Goal: Information Seeking & Learning: Learn about a topic

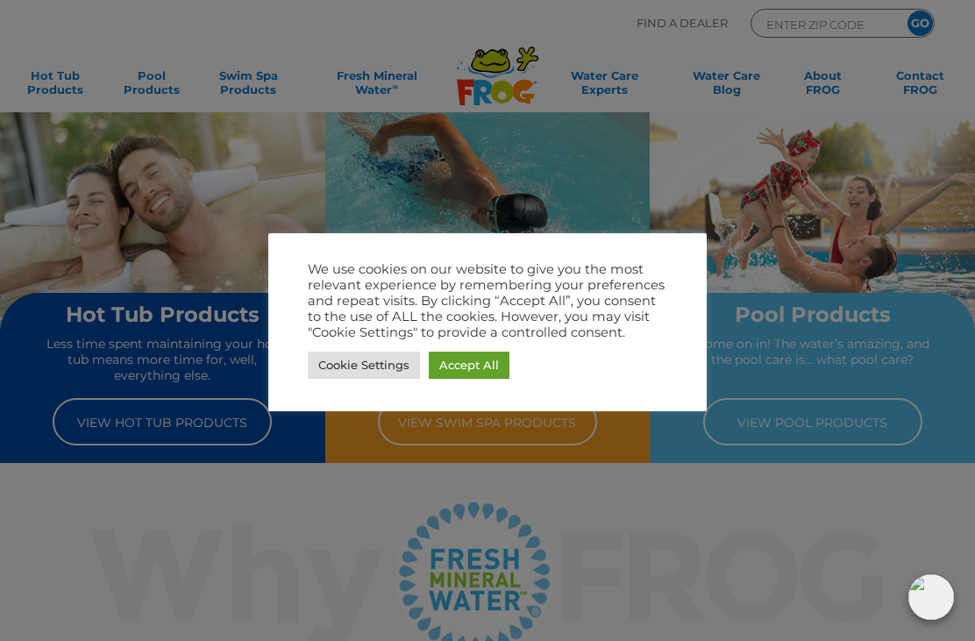
click at [473, 368] on link "Accept All" at bounding box center [469, 365] width 81 height 27
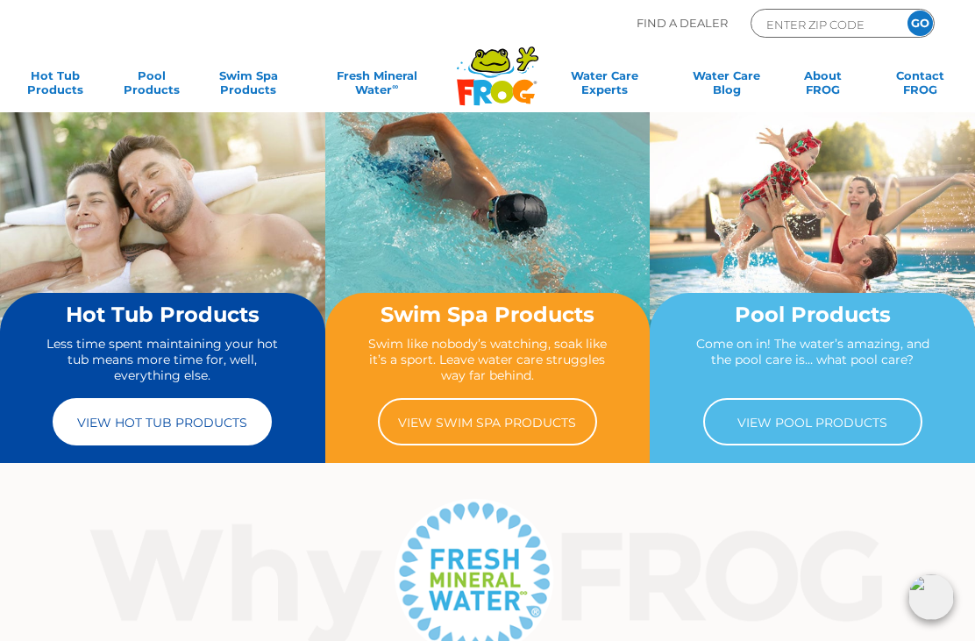
click at [80, 428] on link "View Hot Tub Products" at bounding box center [162, 421] width 219 height 47
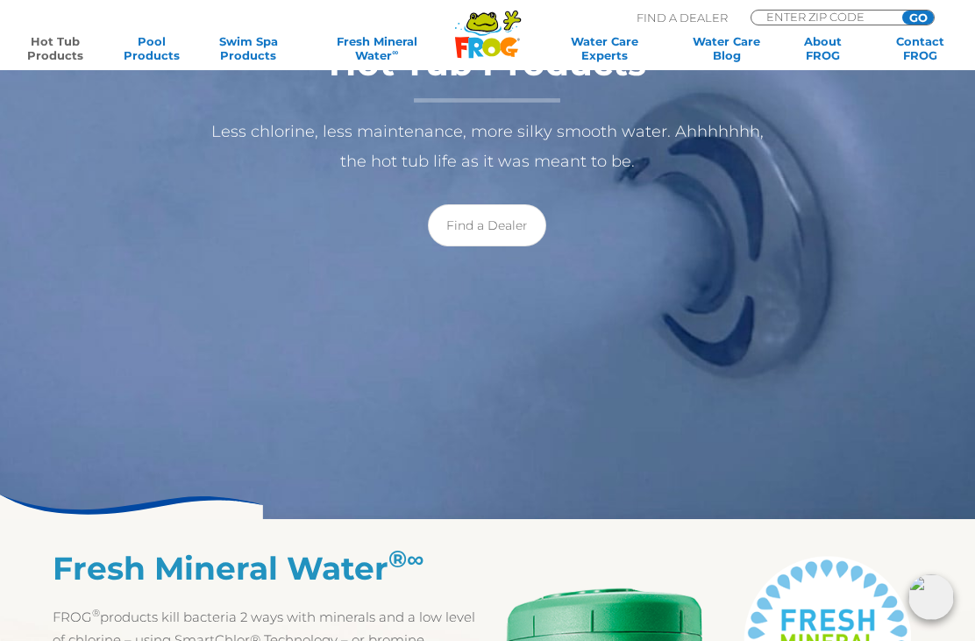
scroll to position [314, 0]
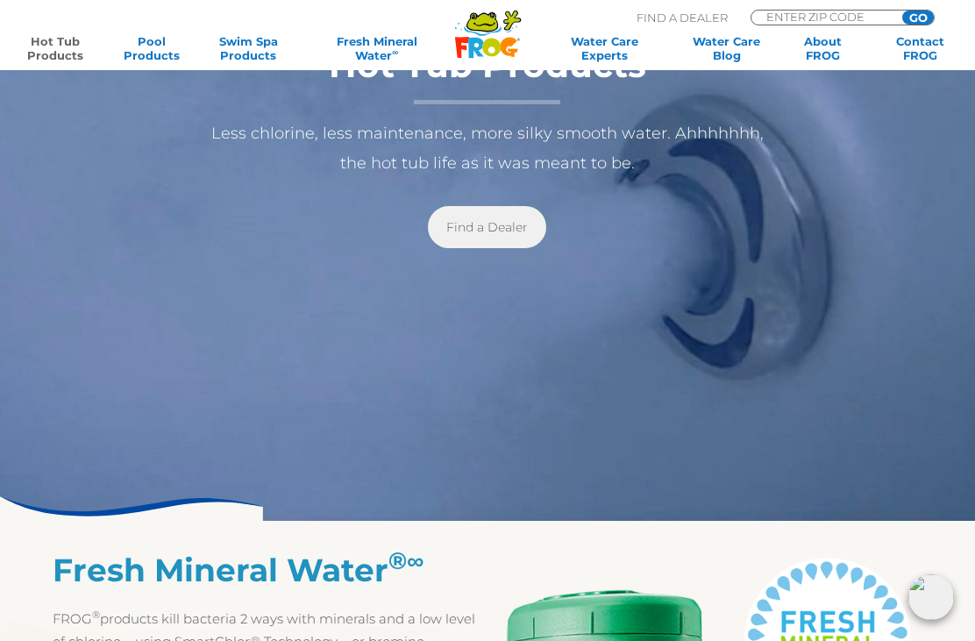
click at [495, 241] on link "Find a Dealer" at bounding box center [487, 227] width 118 height 42
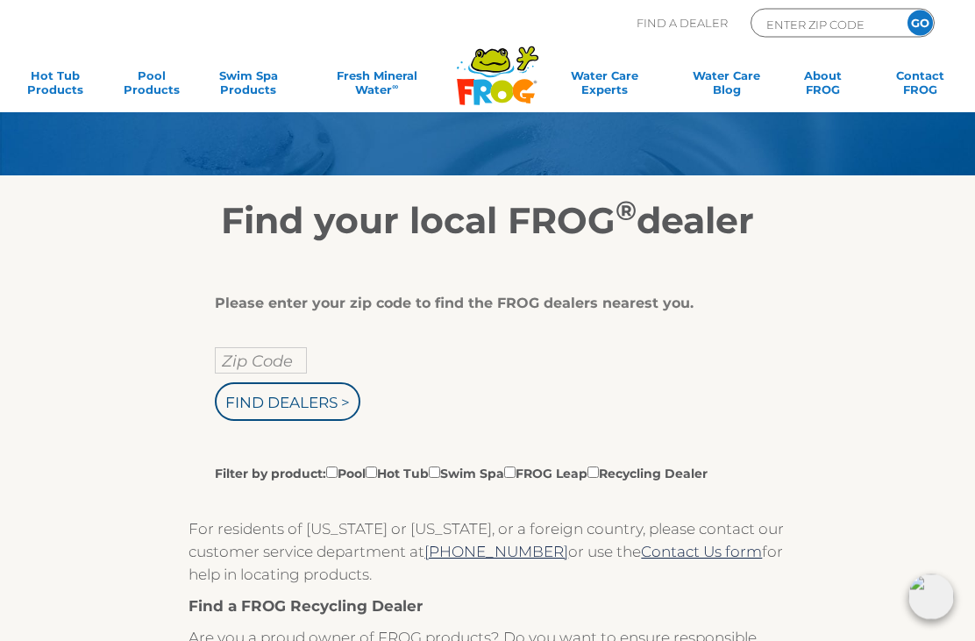
scroll to position [109, 0]
click at [264, 360] on input "Zip Code" at bounding box center [261, 360] width 92 height 26
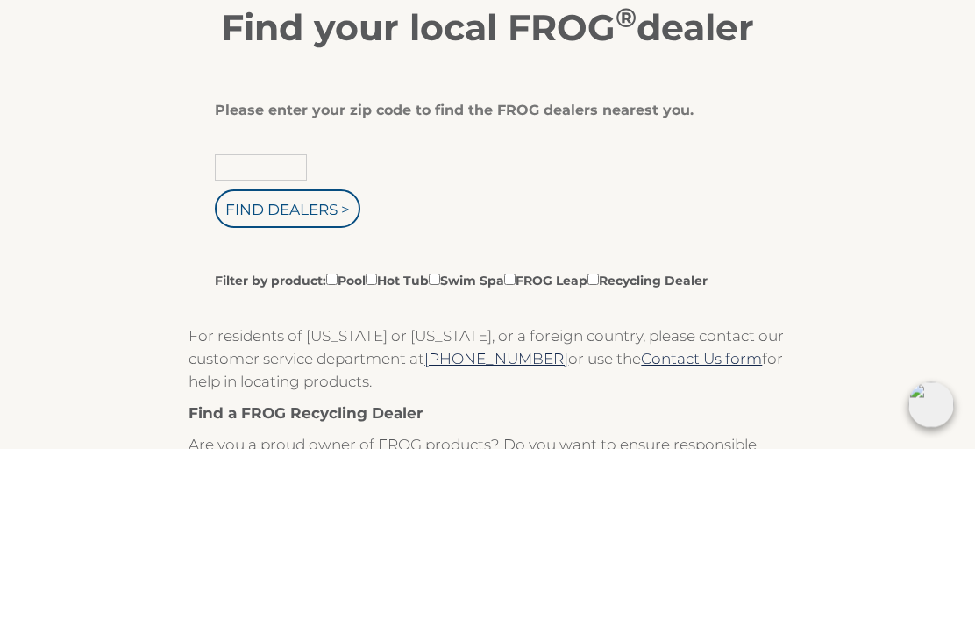
type input "06232"
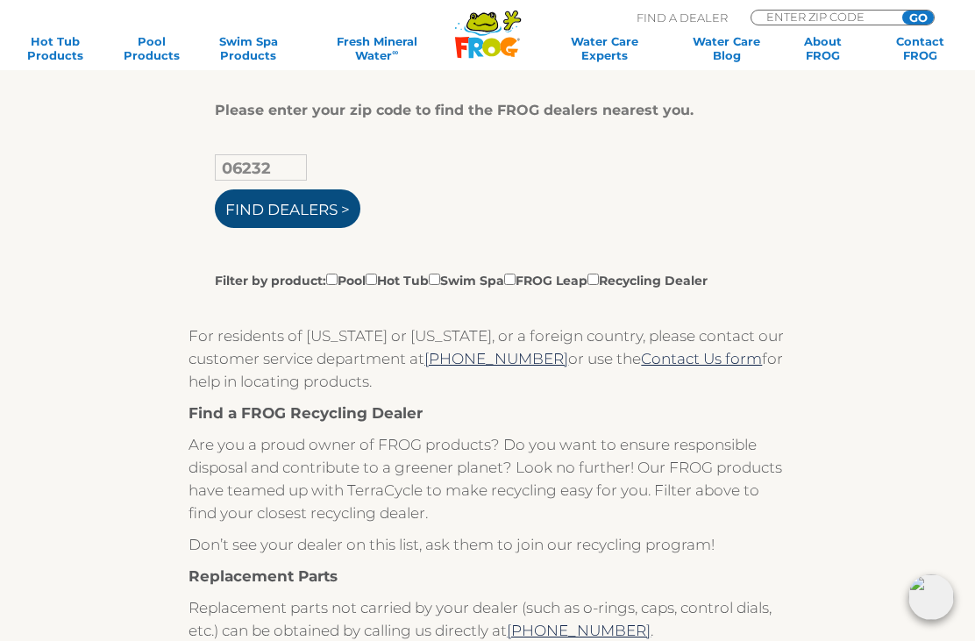
click at [282, 200] on input "Find Dealers >" at bounding box center [288, 208] width 146 height 39
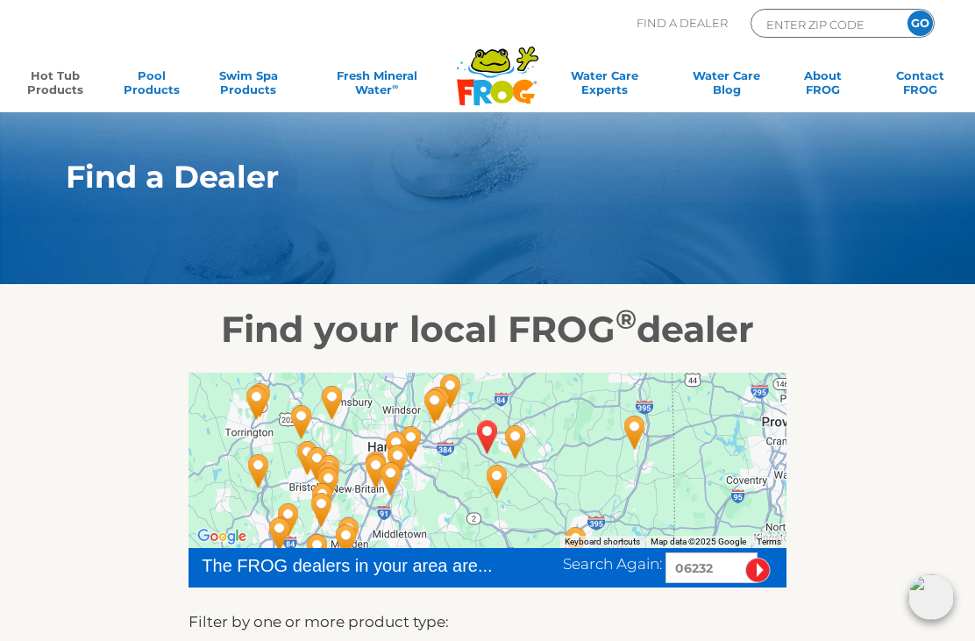
click at [57, 77] on link "Hot Tub Products" at bounding box center [55, 85] width 75 height 35
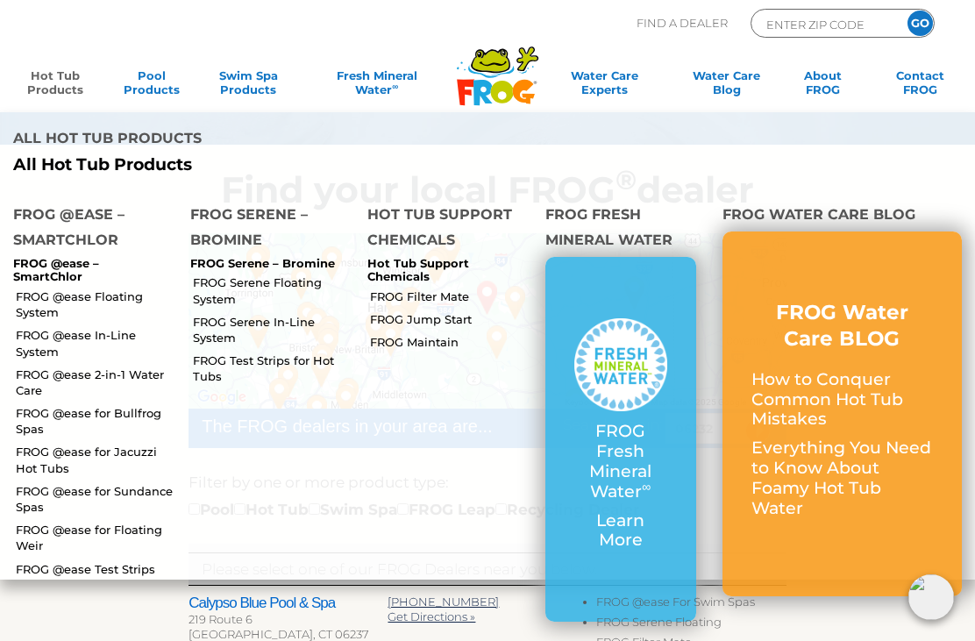
scroll to position [140, 0]
click at [37, 257] on p "FROG @ease – SmartChlor" at bounding box center [88, 270] width 151 height 27
click at [63, 236] on h4 "FROG @ease – SmartChlor" at bounding box center [88, 229] width 151 height 55
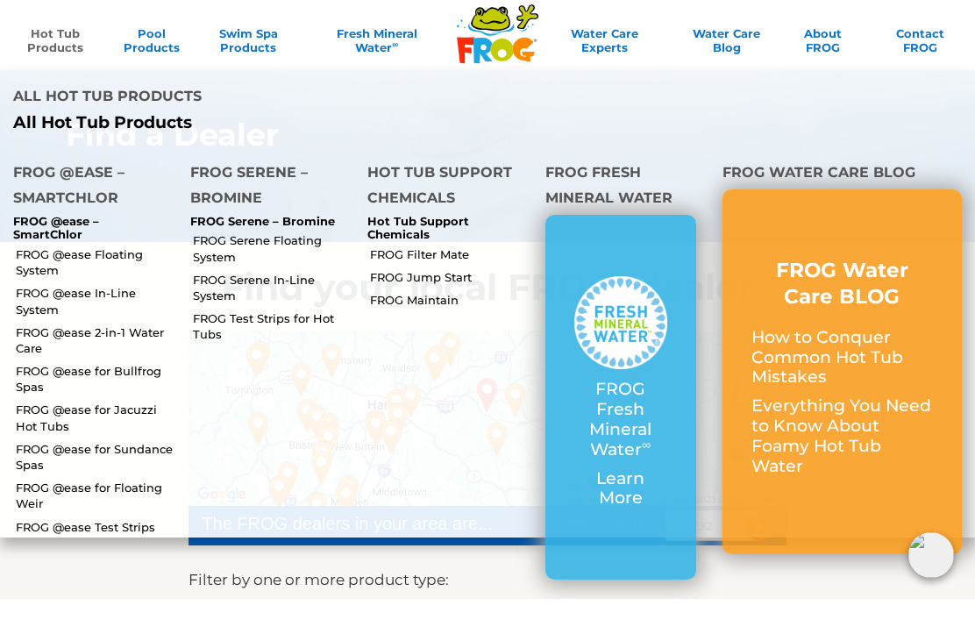
scroll to position [43, 0]
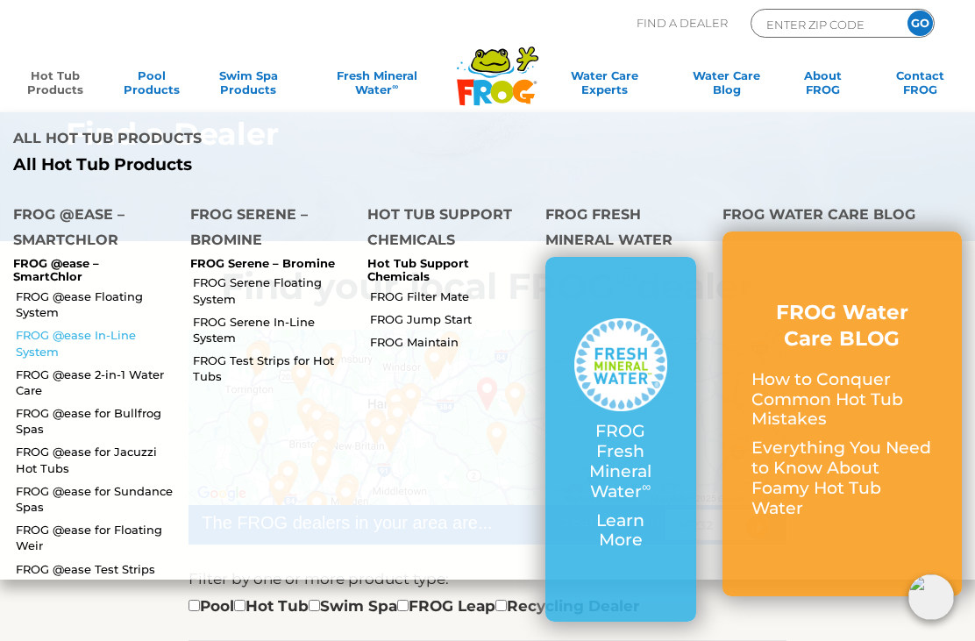
click at [56, 327] on link "FROG @ease In-Line System" at bounding box center [96, 343] width 161 height 32
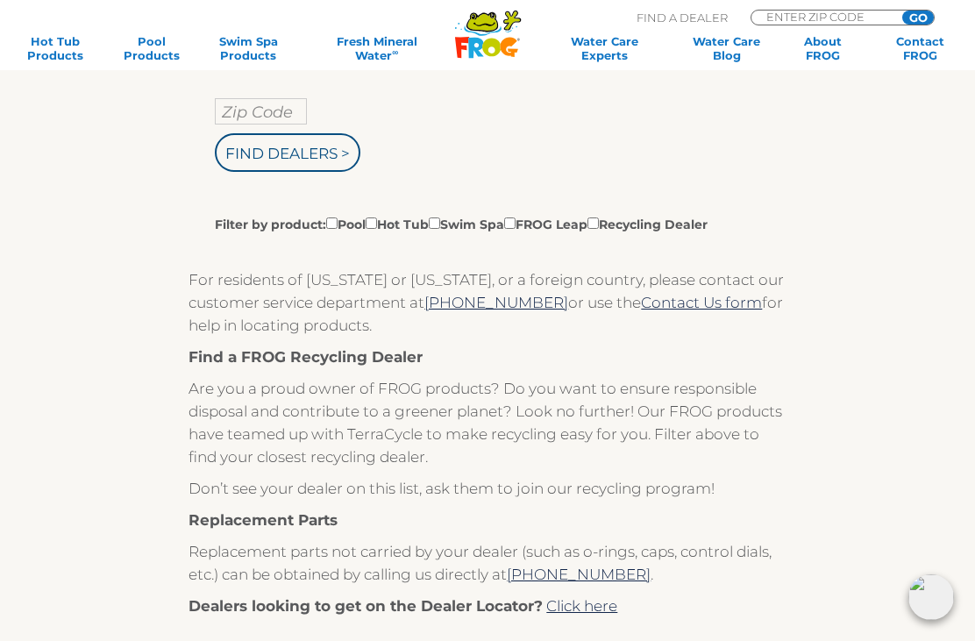
scroll to position [358, 0]
click at [49, 34] on link "Hot Tub Products" at bounding box center [55, 48] width 75 height 28
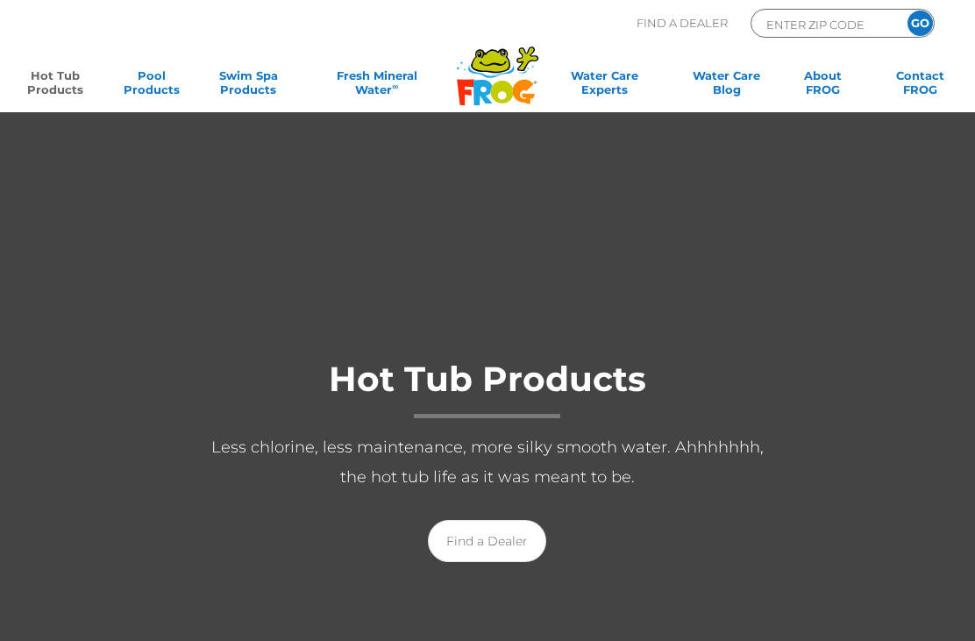
click at [61, 75] on link "Hot Tub Products" at bounding box center [55, 85] width 75 height 35
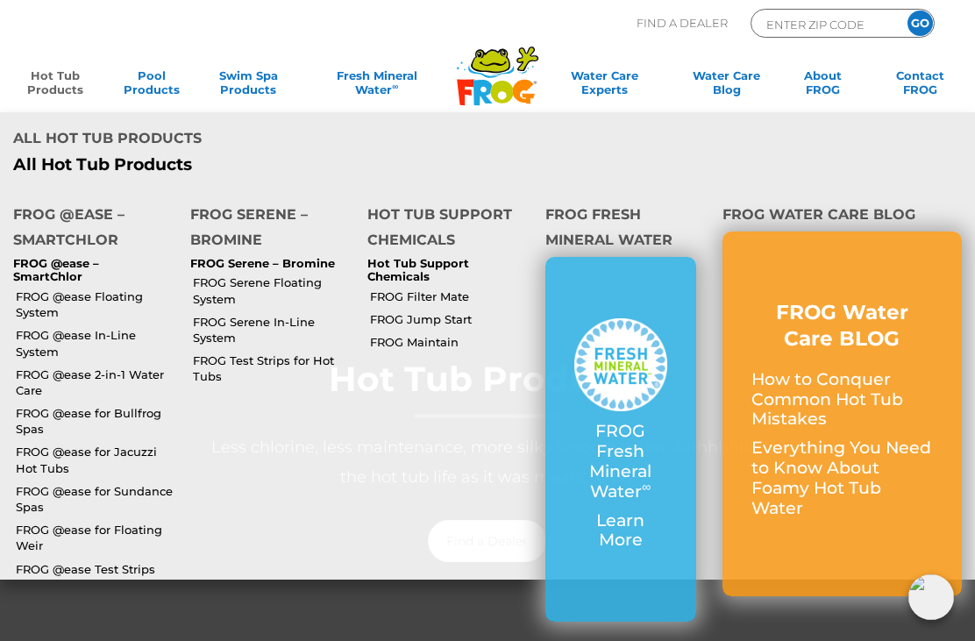
click at [54, 220] on h4 "FROG @ease – SmartChlor" at bounding box center [88, 229] width 151 height 55
click at [69, 211] on h4 "FROG @ease – SmartChlor" at bounding box center [88, 229] width 151 height 55
click at [45, 300] on link "FROG @ease Floating System" at bounding box center [96, 304] width 161 height 32
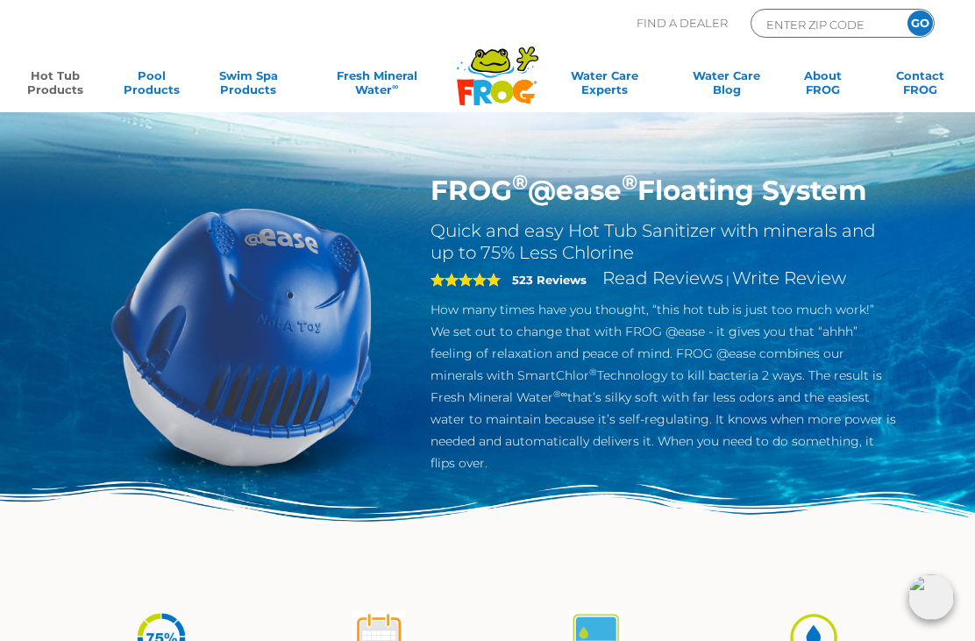
click at [48, 84] on link "Hot Tub Products" at bounding box center [55, 85] width 75 height 35
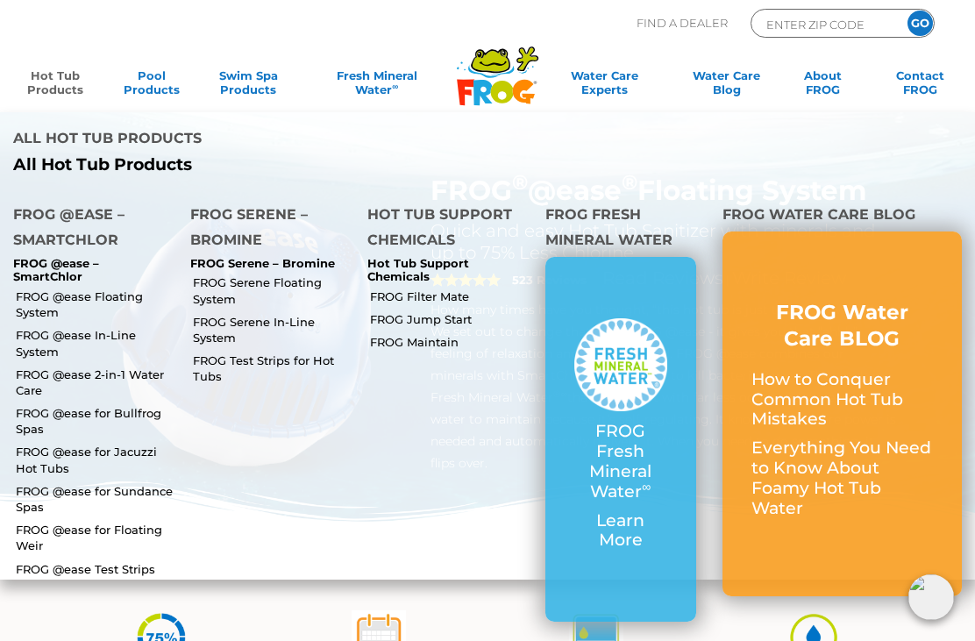
click at [77, 246] on h4 "FROG @ease – SmartChlor" at bounding box center [88, 229] width 151 height 55
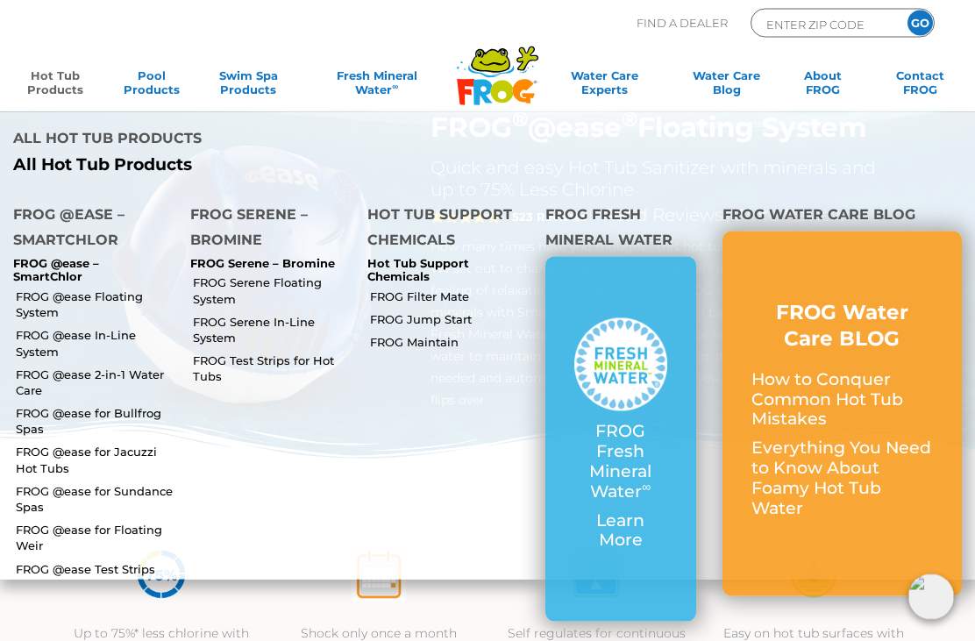
scroll to position [62, 0]
click at [58, 459] on link "FROG @ease for Jacuzzi Hot Tubs" at bounding box center [96, 460] width 161 height 32
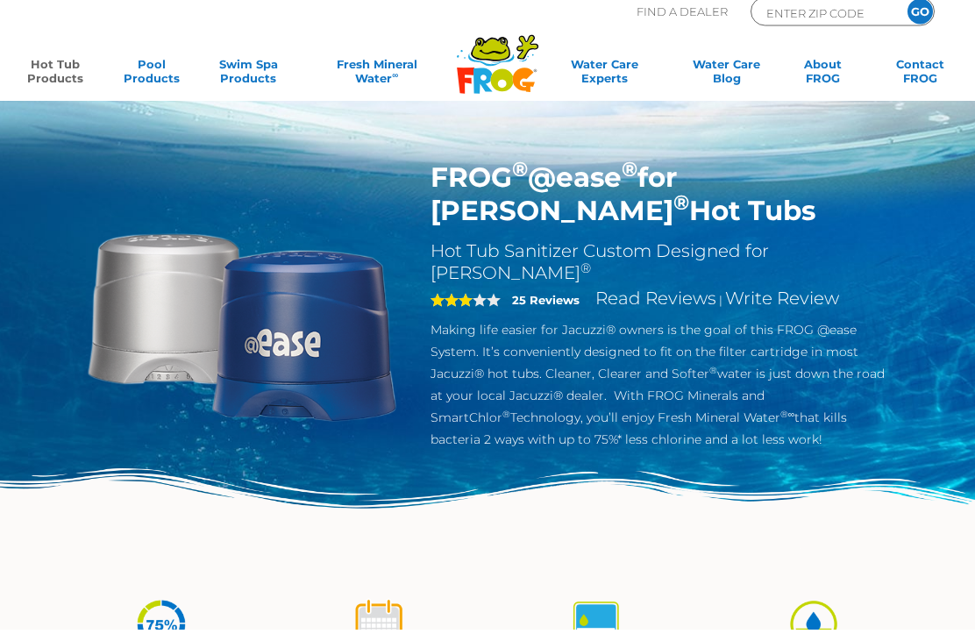
scroll to position [14, 0]
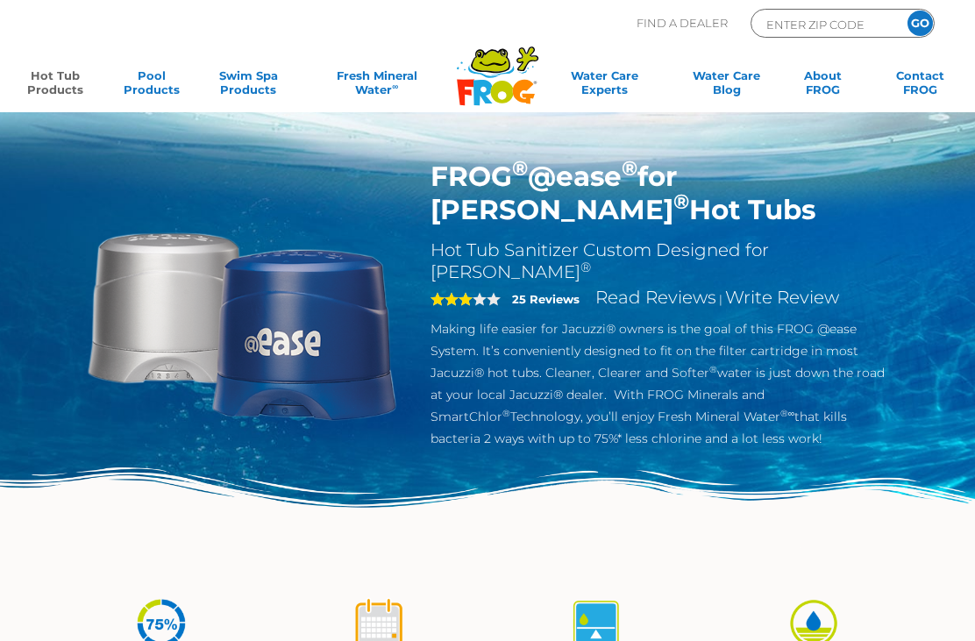
click at [59, 74] on link "Hot Tub Products" at bounding box center [55, 85] width 75 height 35
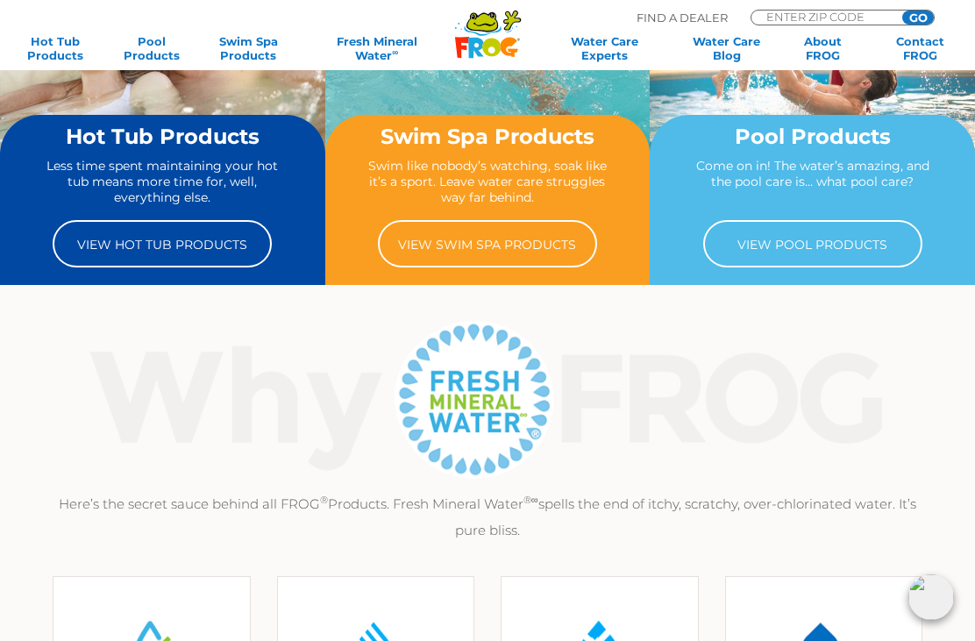
scroll to position [172, 0]
